Goal: Task Accomplishment & Management: Complete application form

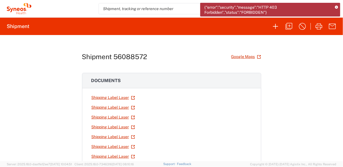
click at [337, 7] on icon at bounding box center [336, 7] width 3 height 3
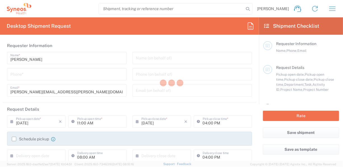
type input "6055"
type input "[US_STATE]"
type input "[GEOGRAPHIC_DATA]"
type input "Syneos Health Commercial Servi- [GEOGRAPHIC_DATA] [GEOGRAPHIC_DATA]"
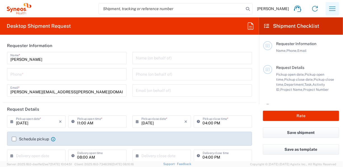
click at [328, 10] on icon "button" at bounding box center [332, 8] width 9 height 9
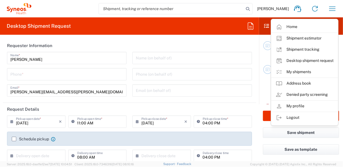
drag, startPoint x: 292, startPoint y: 67, endPoint x: 231, endPoint y: 86, distance: 64.3
click at [292, 67] on link "My shipments" at bounding box center [304, 71] width 67 height 11
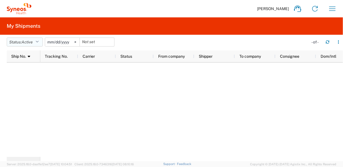
click at [27, 42] on span "Active" at bounding box center [27, 42] width 11 height 4
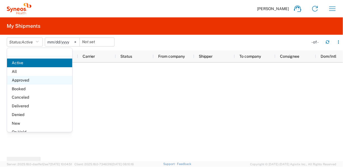
click at [29, 77] on span "Approved" at bounding box center [39, 80] width 65 height 9
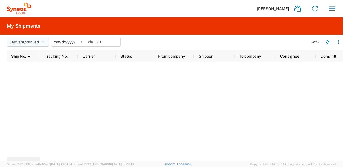
click at [23, 44] on button "Status: Approved" at bounding box center [28, 41] width 42 height 9
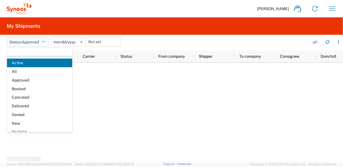
click at [23, 44] on button "Status: Approved" at bounding box center [28, 41] width 42 height 9
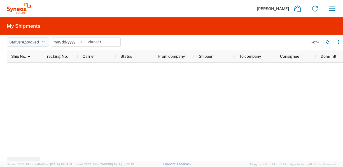
click at [21, 42] on button "Status: Approved" at bounding box center [28, 41] width 42 height 9
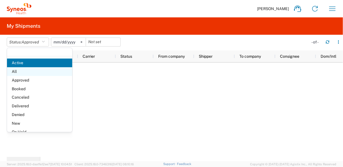
click at [18, 72] on span "All" at bounding box center [39, 71] width 65 height 9
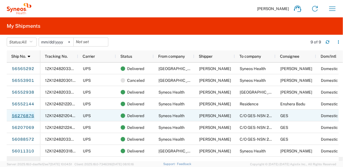
click at [19, 115] on link "56276876" at bounding box center [22, 115] width 23 height 9
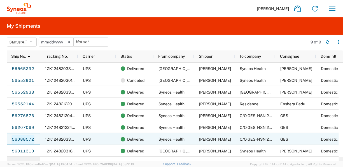
click at [23, 139] on link "56088572" at bounding box center [22, 139] width 23 height 9
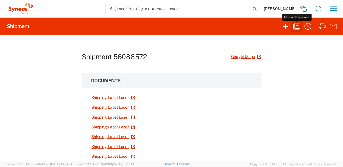
click at [300, 26] on icon "button" at bounding box center [296, 26] width 9 height 9
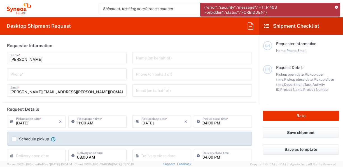
click at [336, 6] on icon at bounding box center [336, 7] width 3 height 3
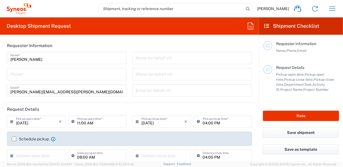
click at [336, 6] on icon "button" at bounding box center [332, 8] width 9 height 9
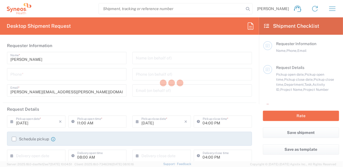
type input "6055"
type input "[US_STATE]"
type input "[GEOGRAPHIC_DATA]"
type input "Syneos Health Commercial Servi- [GEOGRAPHIC_DATA] [GEOGRAPHIC_DATA]"
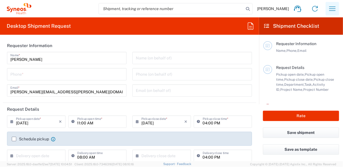
click at [335, 11] on icon "button" at bounding box center [332, 8] width 6 height 4
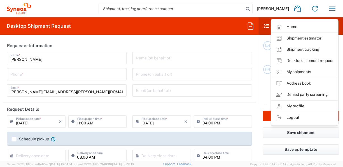
drag, startPoint x: 301, startPoint y: 71, endPoint x: 203, endPoint y: 73, distance: 97.6
click at [301, 71] on link "My shipments" at bounding box center [304, 71] width 67 height 11
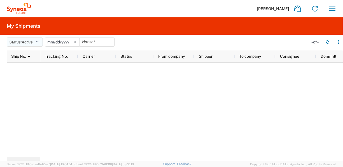
click at [35, 43] on button "Status: Active" at bounding box center [25, 41] width 36 height 9
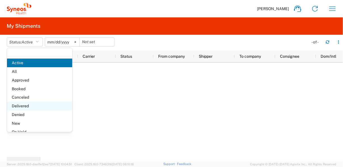
click at [29, 109] on span "Delivered" at bounding box center [39, 106] width 65 height 9
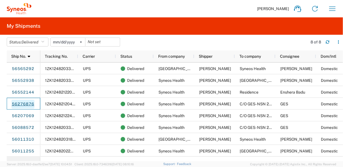
click at [20, 103] on link "56276876" at bounding box center [22, 104] width 23 height 9
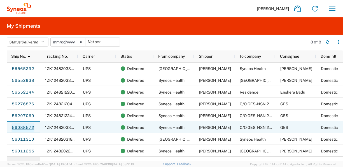
click at [24, 128] on link "56088572" at bounding box center [22, 127] width 23 height 9
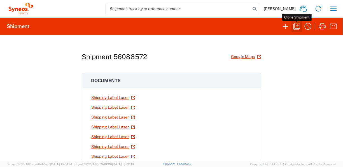
click at [297, 27] on icon "button" at bounding box center [296, 26] width 9 height 9
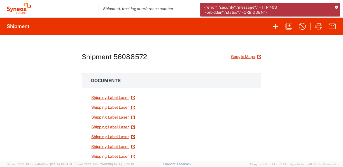
click at [273, 126] on div "Shipment 56088572 Google Maps Documents Shipping Label Laser Shipping Label Las…" at bounding box center [171, 98] width 343 height 126
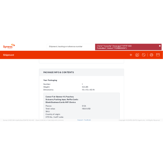
scroll to position [492, 0]
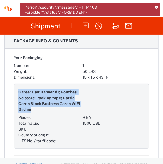
drag, startPoint x: 70, startPoint y: 111, endPoint x: 13, endPoint y: 97, distance: 58.8
copy span "Career Fair Banner #1; Pouches; Scissors; Packing tape; Raffle Cards Blank Busi…"
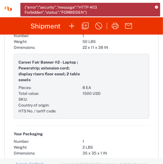
scroll to position [633, 0]
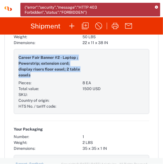
drag, startPoint x: 37, startPoint y: 74, endPoint x: 15, endPoint y: 65, distance: 23.7
click at [15, 65] on div "Career Fair Banner #2 - Laptop ; Powerstrip; extension cord; display risers flo…" at bounding box center [82, 81] width 136 height 65
copy span "Career Fair Banner #2 - Laptop ; Powerstrip; extension cord; display risers flo…"
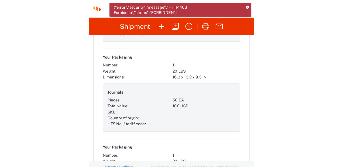
scroll to position [807, 0]
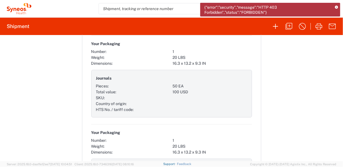
click at [177, 165] on link "Support" at bounding box center [170, 163] width 14 height 3
click at [293, 25] on icon "button" at bounding box center [288, 26] width 9 height 9
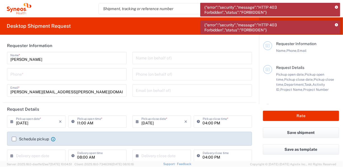
click at [337, 56] on main "Requester Information Name, Phone, Email Request Details Pickup open date, Pick…" at bounding box center [301, 69] width 84 height 69
click at [336, 6] on icon at bounding box center [336, 7] width 3 height 3
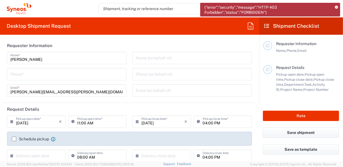
click at [337, 25] on header "Shipment Checklist" at bounding box center [301, 25] width 84 height 17
click at [335, 6] on icon at bounding box center [336, 7] width 3 height 3
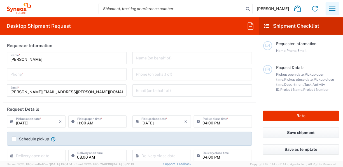
click at [334, 5] on icon "button" at bounding box center [332, 8] width 9 height 9
click at [334, 7] on icon "button" at bounding box center [332, 8] width 9 height 9
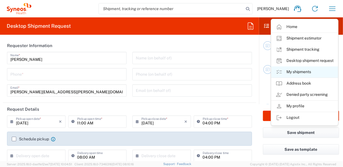
click at [295, 72] on link "My shipments" at bounding box center [304, 71] width 67 height 11
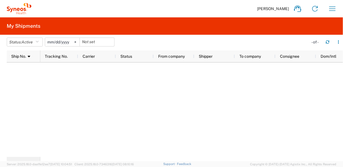
click at [77, 44] on svg-icon at bounding box center [75, 42] width 8 height 8
click at [34, 41] on button "Status: Active" at bounding box center [25, 41] width 36 height 9
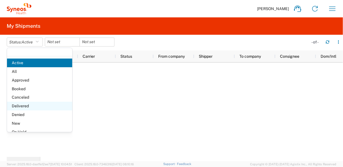
click at [20, 105] on span "Delivered" at bounding box center [39, 106] width 65 height 9
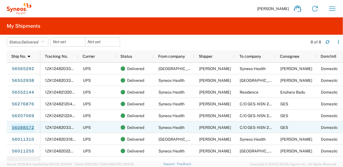
click at [22, 128] on link "56088572" at bounding box center [22, 127] width 23 height 9
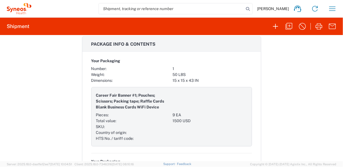
scroll to position [495, 0]
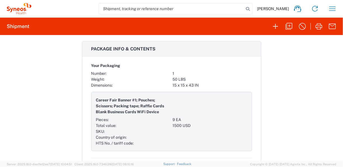
click at [278, 114] on div "Shipment 56088572 Google Maps Documents Shipping Label Laser Shipping Label Las…" at bounding box center [171, 98] width 343 height 126
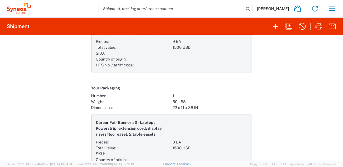
scroll to position [585, 0]
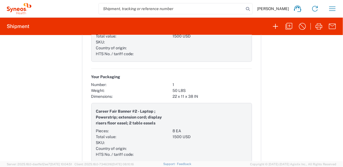
click at [129, 72] on div "Your Packaging" at bounding box center [130, 77] width 79 height 10
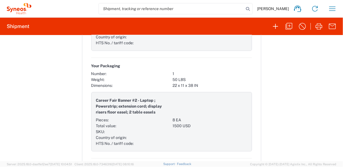
scroll to position [596, 0]
click at [264, 111] on div "Shipment 56088572 Google Maps Documents Shipping Label Laser Shipping Label Las…" at bounding box center [171, 98] width 343 height 126
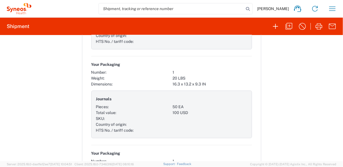
scroll to position [798, 0]
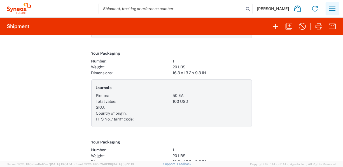
click at [334, 8] on icon "button" at bounding box center [332, 8] width 9 height 9
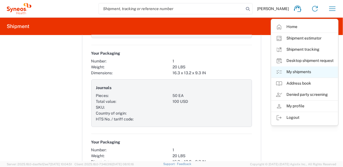
click at [299, 71] on link "My shipments" at bounding box center [304, 71] width 67 height 11
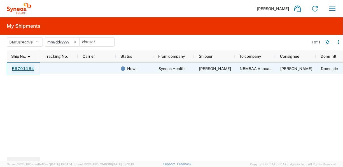
click at [32, 70] on link "56701164" at bounding box center [22, 68] width 23 height 9
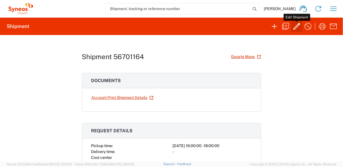
click at [293, 30] on icon "button" at bounding box center [296, 26] width 9 height 9
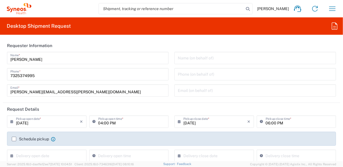
type input "6055"
type input "6055 DEPARTMENTAL EXPENSE"
type input "[US_STATE]"
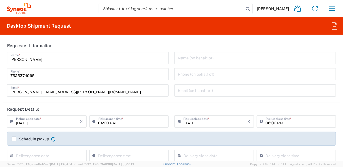
type input "Your Packaging"
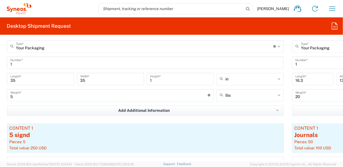
scroll to position [662, 0]
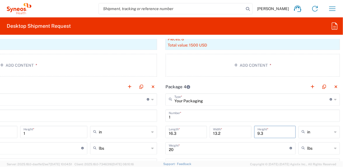
scroll to position [607, 126]
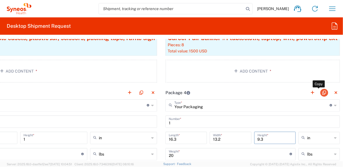
click at [320, 92] on button "button" at bounding box center [324, 93] width 8 height 8
drag, startPoint x: 318, startPoint y: 92, endPoint x: 340, endPoint y: 110, distance: 28.4
click at [320, 92] on button "button" at bounding box center [324, 93] width 8 height 8
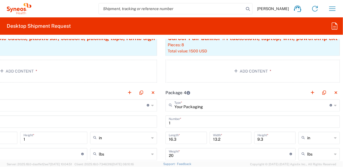
type input "Your Packaging"
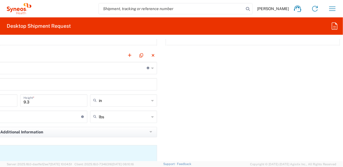
scroll to position [1113, 126]
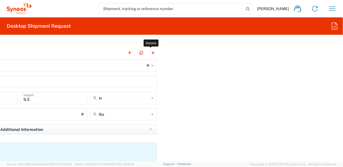
click at [149, 51] on button "button" at bounding box center [153, 53] width 8 height 8
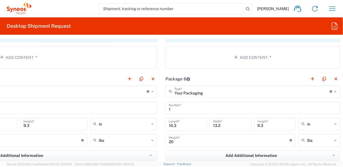
scroll to position [785, 126]
